Goal: Task Accomplishment & Management: Use online tool/utility

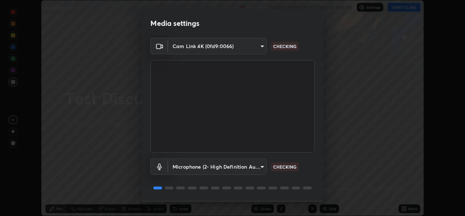
scroll to position [23, 0]
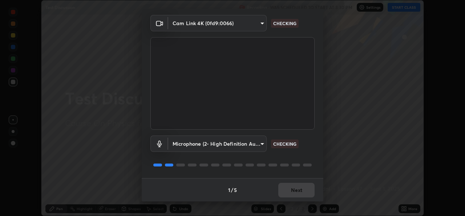
click at [291, 197] on div "1 / 5 Next" at bounding box center [233, 189] width 182 height 23
click at [288, 195] on div "1 / 5 Next" at bounding box center [233, 189] width 182 height 23
click at [289, 192] on div "1 / 5 Next" at bounding box center [233, 189] width 182 height 23
click at [287, 191] on div "1 / 5 Next" at bounding box center [233, 189] width 182 height 23
click at [284, 190] on div "1 / 5 Next" at bounding box center [233, 189] width 182 height 23
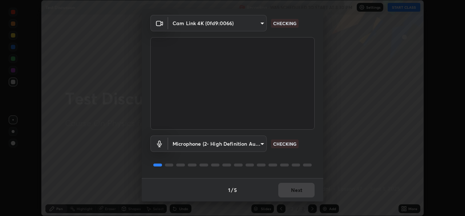
click at [283, 192] on div "1 / 5 Next" at bounding box center [233, 189] width 182 height 23
click at [280, 197] on div "1 / 5 Next" at bounding box center [233, 189] width 182 height 23
click at [277, 197] on div "1 / 5 Next" at bounding box center [233, 189] width 182 height 23
click at [280, 196] on div "1 / 5 Next" at bounding box center [233, 189] width 182 height 23
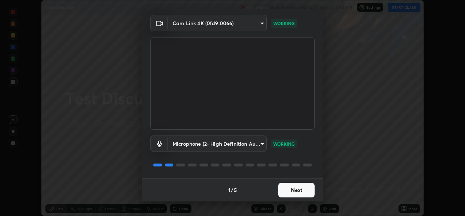
click at [283, 195] on button "Next" at bounding box center [297, 190] width 36 height 15
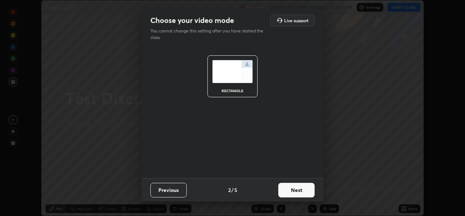
scroll to position [0, 0]
click at [290, 195] on button "Next" at bounding box center [297, 190] width 36 height 15
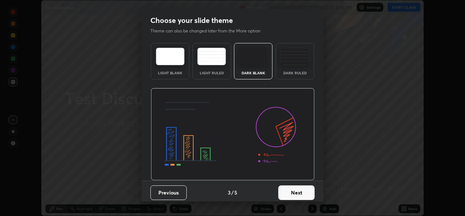
click at [304, 194] on button "Next" at bounding box center [297, 192] width 36 height 15
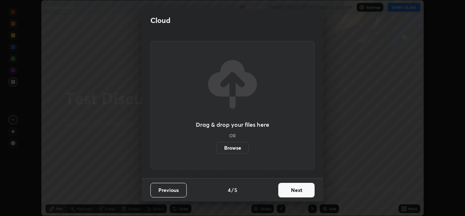
click at [284, 193] on button "Next" at bounding box center [297, 190] width 36 height 15
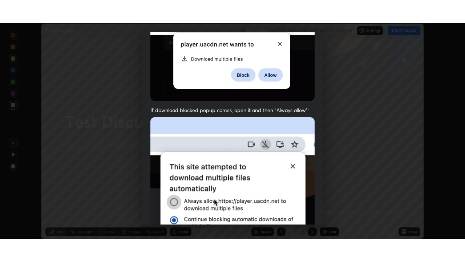
scroll to position [171, 0]
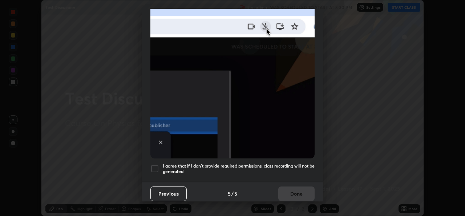
click at [234, 177] on div "Allow "Download multiple files" if prompted: If download blocked popup comes, o…" at bounding box center [233, 28] width 182 height 306
click at [264, 168] on h5 "I agree that if I don't provide required permissions, class recording will not …" at bounding box center [239, 168] width 152 height 11
click at [282, 196] on button "Done" at bounding box center [297, 193] width 36 height 15
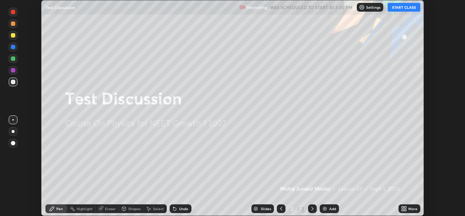
click at [404, 208] on icon at bounding box center [404, 208] width 6 height 6
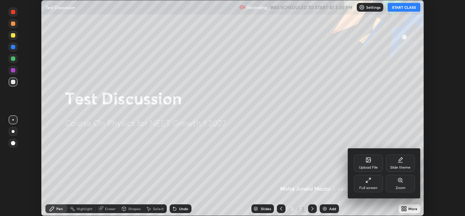
click at [367, 181] on icon at bounding box center [367, 181] width 1 height 1
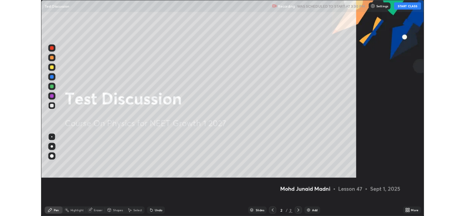
scroll to position [262, 465]
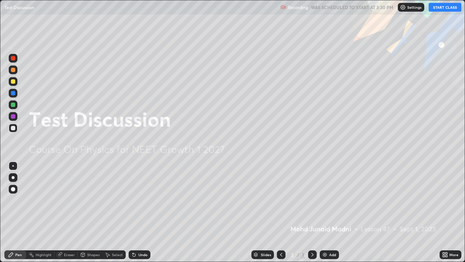
click at [449, 6] on button "START CLASS" at bounding box center [445, 7] width 33 height 9
click at [325, 215] on img at bounding box center [325, 255] width 6 height 6
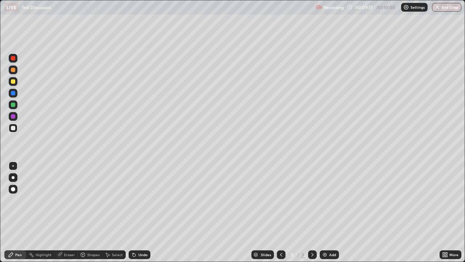
click at [12, 176] on div at bounding box center [13, 177] width 3 height 3
click at [14, 126] on div at bounding box center [13, 128] width 4 height 4
click at [65, 215] on div "Eraser" at bounding box center [69, 255] width 11 height 4
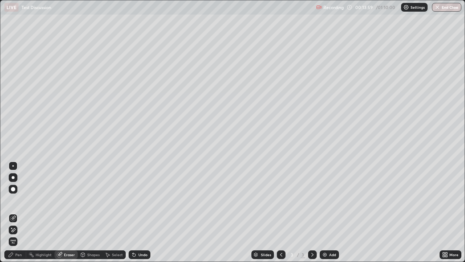
click at [17, 215] on div "Pen" at bounding box center [18, 255] width 7 height 4
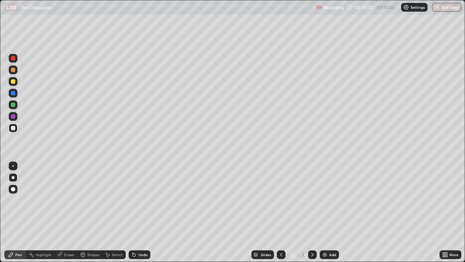
click at [15, 81] on div at bounding box center [13, 81] width 4 height 4
click at [326, 215] on div "Add" at bounding box center [329, 254] width 19 height 9
click at [12, 128] on div at bounding box center [13, 128] width 4 height 4
click at [325, 215] on img at bounding box center [325, 255] width 6 height 6
click at [13, 116] on div at bounding box center [13, 116] width 4 height 4
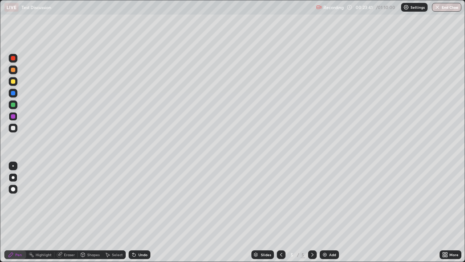
click at [13, 127] on div at bounding box center [13, 128] width 4 height 4
click at [13, 105] on div at bounding box center [13, 105] width 4 height 4
click at [326, 215] on img at bounding box center [325, 255] width 6 height 6
click at [14, 80] on div at bounding box center [13, 81] width 4 height 4
click at [325, 215] on img at bounding box center [325, 255] width 6 height 6
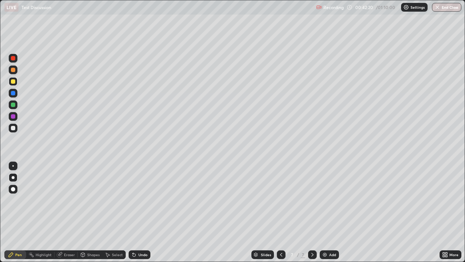
click at [13, 93] on div at bounding box center [13, 93] width 4 height 4
click at [13, 127] on div at bounding box center [13, 128] width 4 height 4
click at [13, 116] on div at bounding box center [13, 116] width 4 height 4
click at [13, 127] on div at bounding box center [13, 128] width 4 height 4
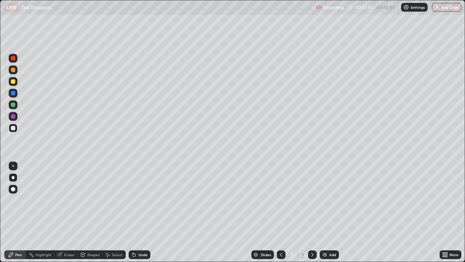
click at [13, 116] on div at bounding box center [13, 116] width 4 height 4
click at [12, 104] on div at bounding box center [13, 105] width 4 height 4
click at [12, 103] on div at bounding box center [13, 105] width 4 height 4
click at [13, 128] on div at bounding box center [13, 128] width 4 height 4
click at [324, 215] on img at bounding box center [325, 255] width 6 height 6
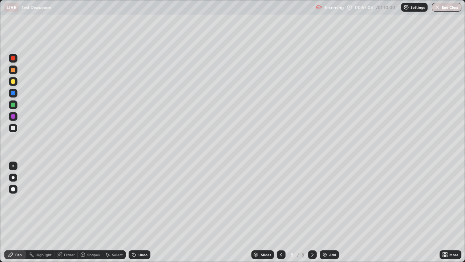
click at [281, 215] on icon at bounding box center [282, 255] width 6 height 6
click at [313, 215] on icon at bounding box center [313, 255] width 2 height 4
click at [13, 81] on div at bounding box center [13, 81] width 4 height 4
click at [281, 215] on icon at bounding box center [282, 255] width 6 height 6
click at [312, 215] on icon at bounding box center [313, 255] width 2 height 4
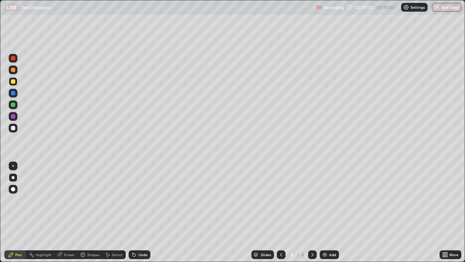
click at [67, 215] on div "Eraser" at bounding box center [66, 254] width 23 height 9
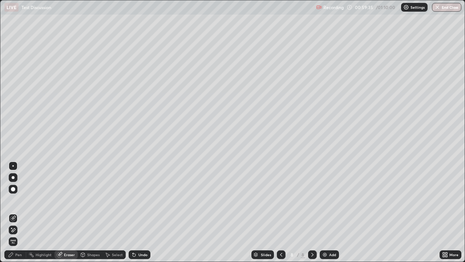
click at [20, 215] on div "Pen" at bounding box center [18, 255] width 7 height 4
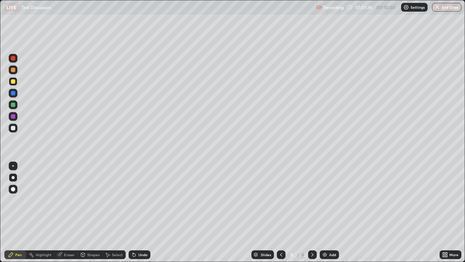
click at [68, 215] on div "Eraser" at bounding box center [69, 255] width 11 height 4
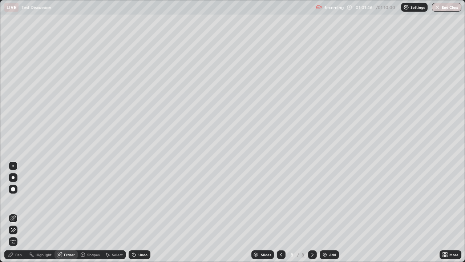
click at [18, 215] on div "Pen" at bounding box center [18, 255] width 7 height 4
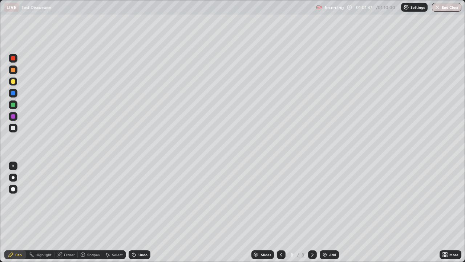
click at [12, 116] on div at bounding box center [13, 116] width 4 height 4
click at [281, 215] on icon at bounding box center [282, 255] width 6 height 6
click at [13, 128] on div at bounding box center [13, 128] width 4 height 4
click at [280, 215] on icon at bounding box center [282, 255] width 6 height 6
click at [312, 215] on icon at bounding box center [313, 255] width 6 height 6
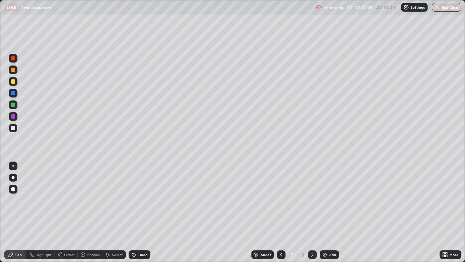
click at [312, 215] on icon at bounding box center [313, 255] width 6 height 6
click at [281, 215] on icon at bounding box center [281, 255] width 2 height 4
click at [312, 215] on icon at bounding box center [313, 255] width 6 height 6
click at [280, 215] on icon at bounding box center [282, 255] width 6 height 6
click at [312, 215] on icon at bounding box center [313, 255] width 2 height 4
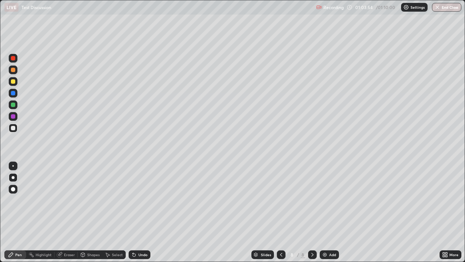
click at [13, 116] on div at bounding box center [13, 116] width 4 height 4
click at [66, 215] on div "Eraser" at bounding box center [69, 255] width 11 height 4
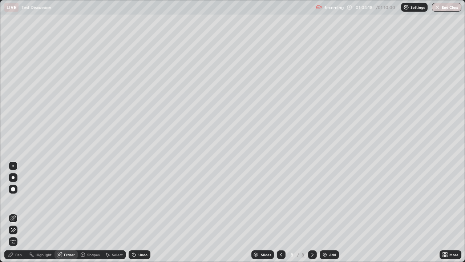
click at [19, 215] on div "Pen" at bounding box center [18, 255] width 7 height 4
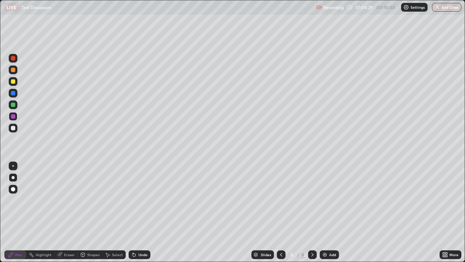
click at [281, 215] on icon at bounding box center [281, 255] width 2 height 4
click at [313, 215] on icon at bounding box center [313, 255] width 6 height 6
click at [281, 215] on icon at bounding box center [282, 255] width 6 height 6
click at [13, 104] on div at bounding box center [13, 105] width 4 height 4
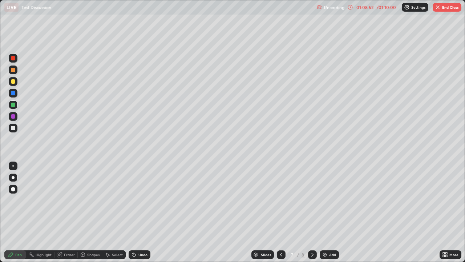
click at [312, 215] on icon at bounding box center [313, 255] width 6 height 6
click at [325, 215] on img at bounding box center [325, 255] width 6 height 6
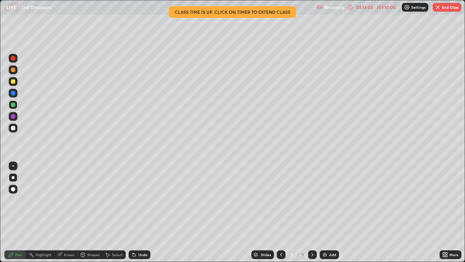
click at [446, 6] on button "End Class" at bounding box center [447, 7] width 29 height 9
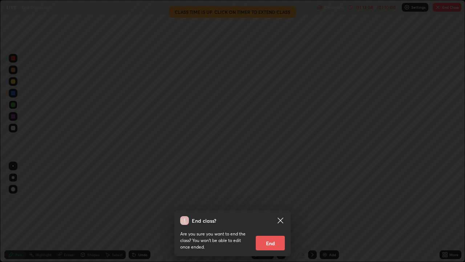
click at [272, 215] on button "End" at bounding box center [270, 243] width 29 height 15
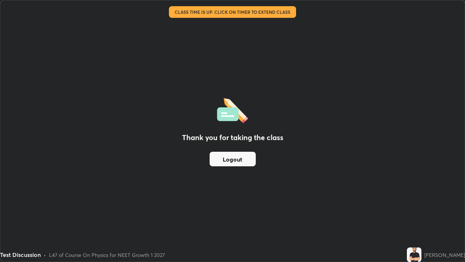
click at [239, 159] on button "Logout" at bounding box center [233, 159] width 46 height 15
click at [237, 159] on button "Logout" at bounding box center [233, 159] width 46 height 15
click at [239, 156] on button "Logout" at bounding box center [233, 159] width 46 height 15
click at [243, 158] on button "Logout" at bounding box center [233, 159] width 46 height 15
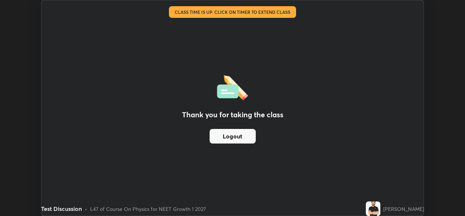
scroll to position [36148, 35898]
